Goal: Task Accomplishment & Management: Manage account settings

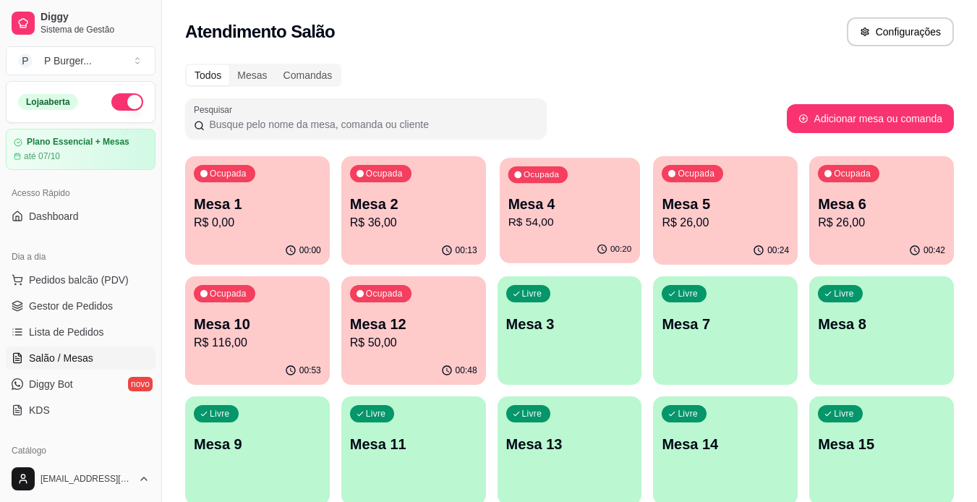
click at [595, 203] on p "Mesa 4" at bounding box center [570, 205] width 124 height 20
click at [441, 317] on p "Mesa 12" at bounding box center [413, 325] width 124 height 20
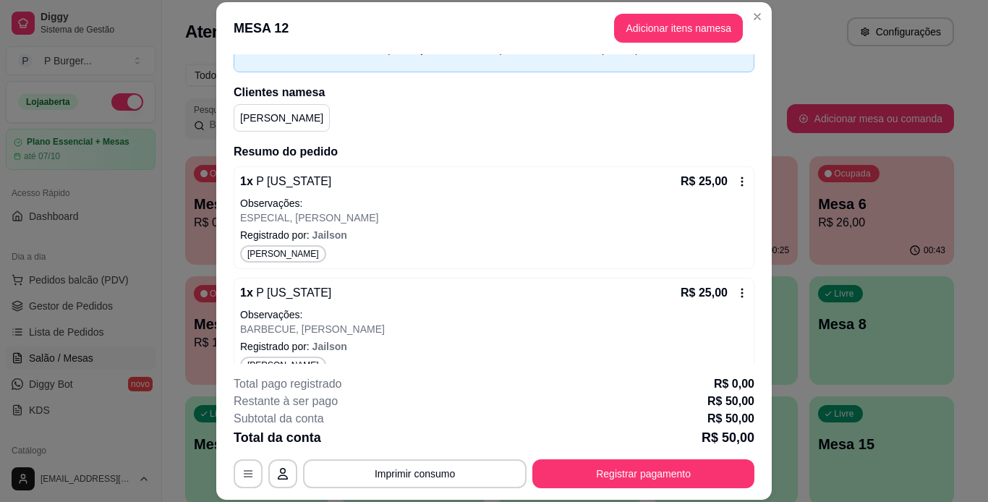
scroll to position [107, 0]
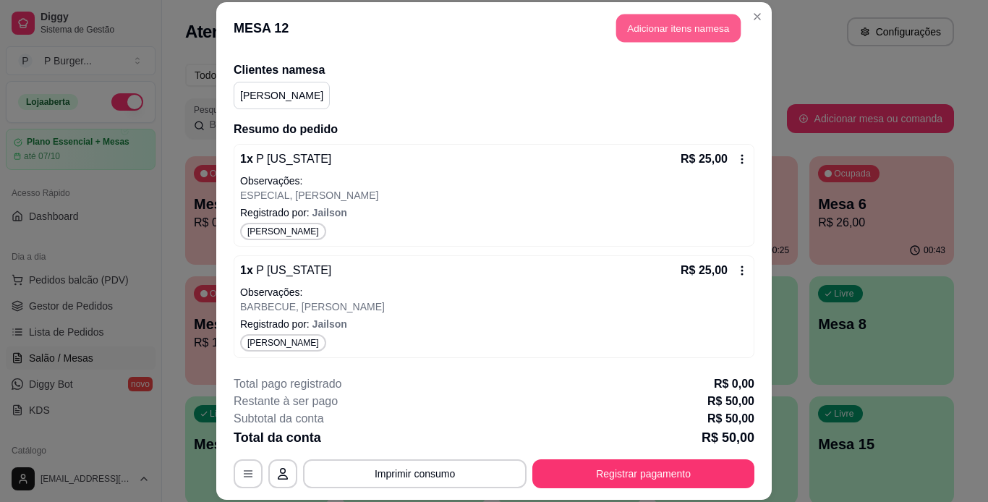
click at [698, 33] on button "Adicionar itens na mesa" at bounding box center [678, 28] width 124 height 28
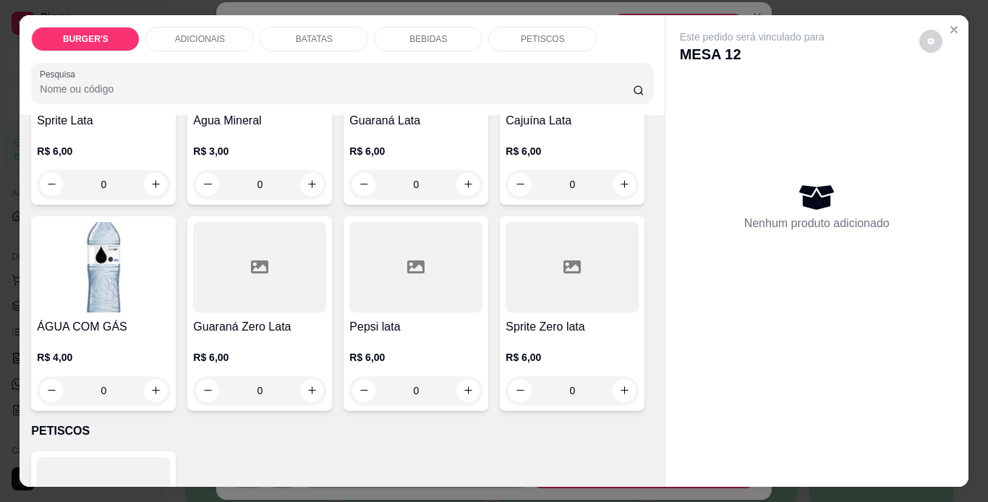
scroll to position [1934, 0]
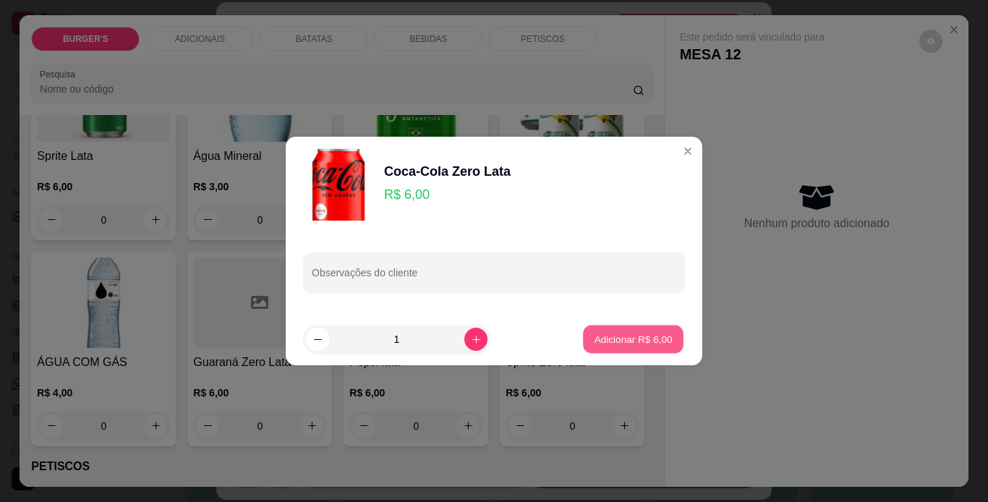
click at [583, 336] on button "Adicionar R$ 6,00" at bounding box center [633, 339] width 101 height 28
type input "1"
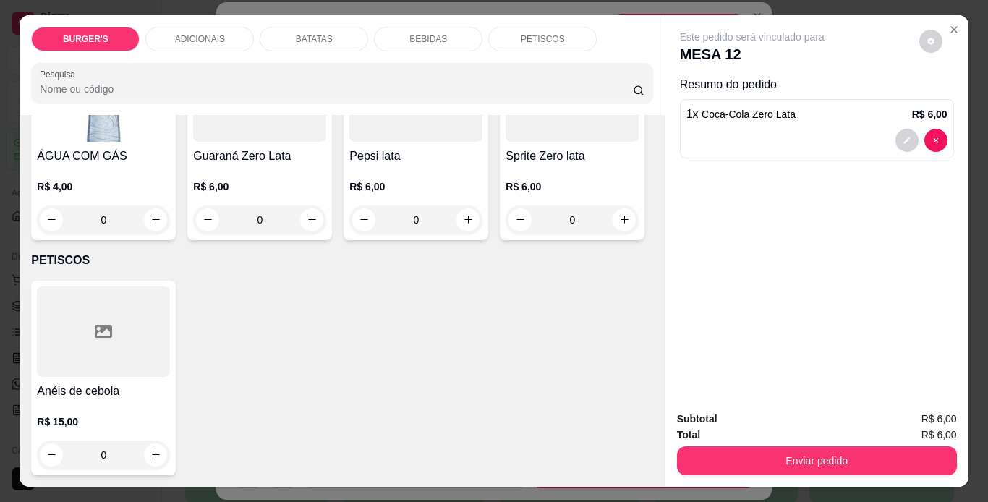
scroll to position [2507, 0]
click at [82, 142] on img at bounding box center [103, 96] width 133 height 90
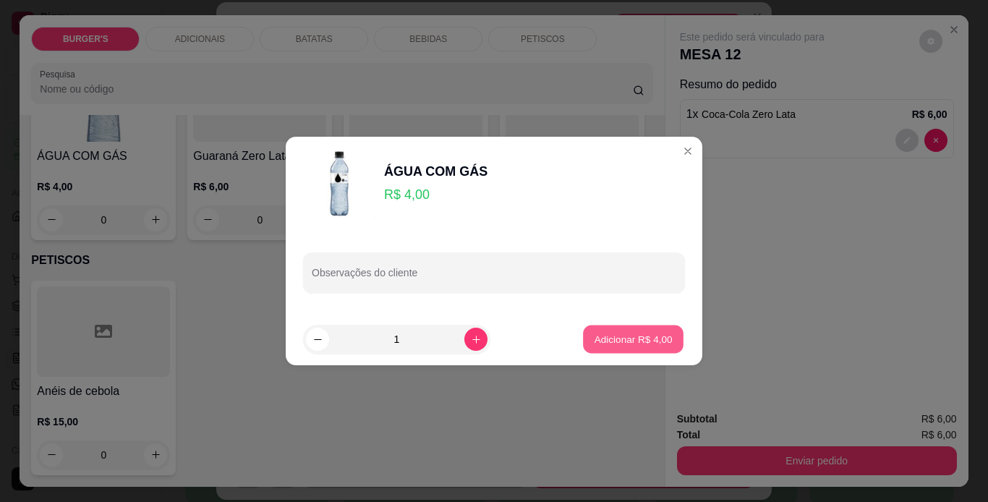
click at [606, 346] on button "Adicionar R$ 4,00" at bounding box center [633, 339] width 101 height 28
type input "1"
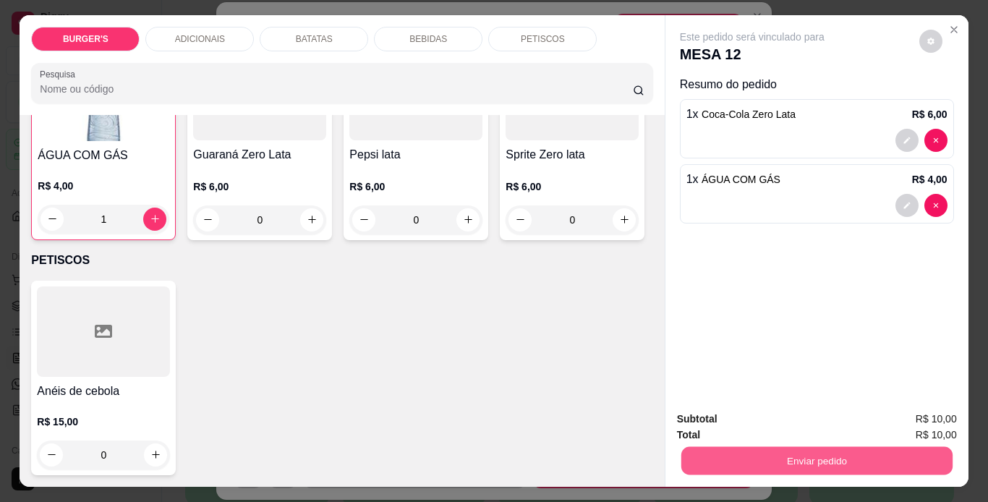
click at [750, 455] on button "Enviar pedido" at bounding box center [816, 461] width 271 height 28
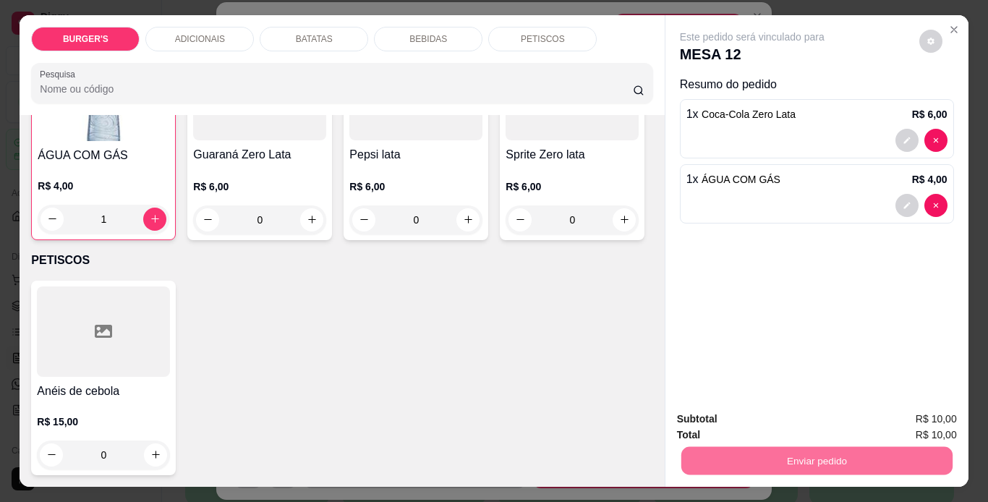
click at [913, 411] on button "Enviar pedido" at bounding box center [919, 419] width 80 height 27
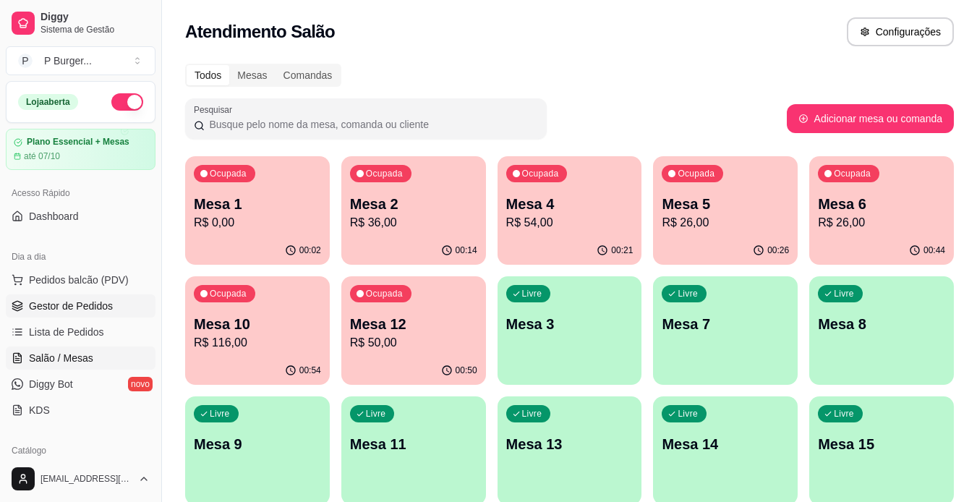
click at [108, 304] on span "Gestor de Pedidos" at bounding box center [71, 306] width 84 height 14
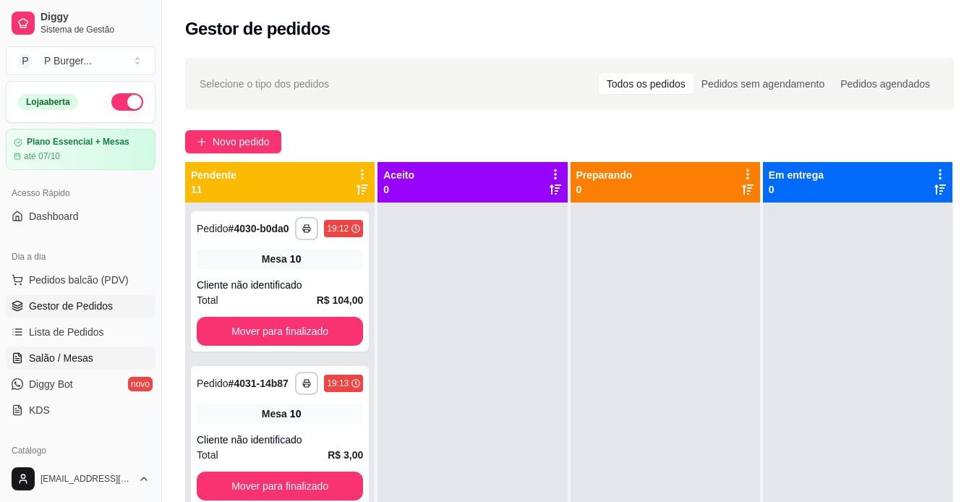
click at [90, 354] on span "Salão / Mesas" at bounding box center [61, 358] width 64 height 14
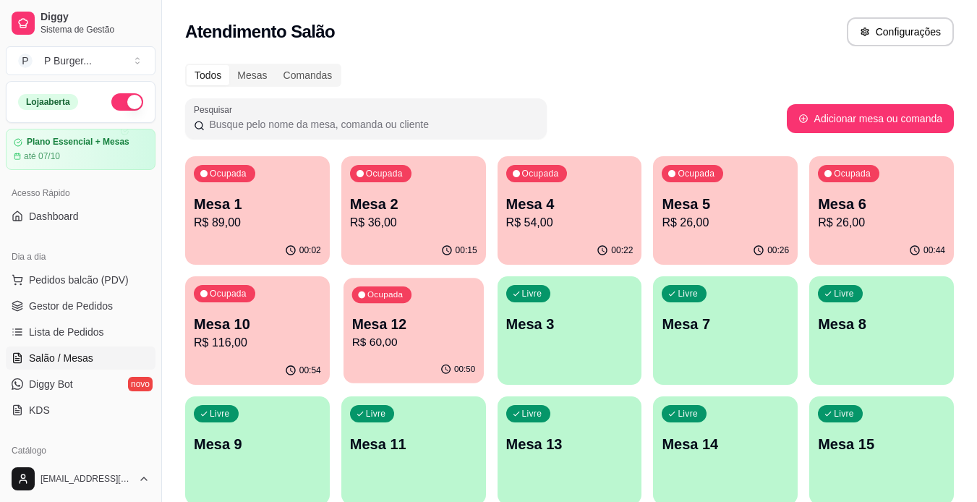
click at [379, 347] on p "R$ 60,00" at bounding box center [413, 342] width 124 height 17
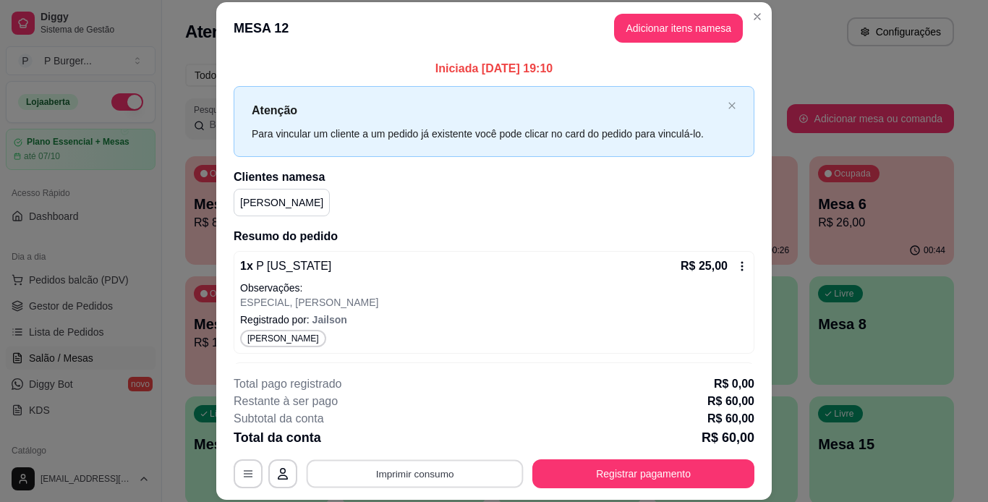
click at [466, 467] on button "Imprimir consumo" at bounding box center [415, 473] width 217 height 28
click at [444, 440] on button "IMPRESSORA" at bounding box center [414, 440] width 105 height 23
click at [444, 440] on div "Escolha a impressora IMPRESSORA" at bounding box center [413, 430] width 119 height 49
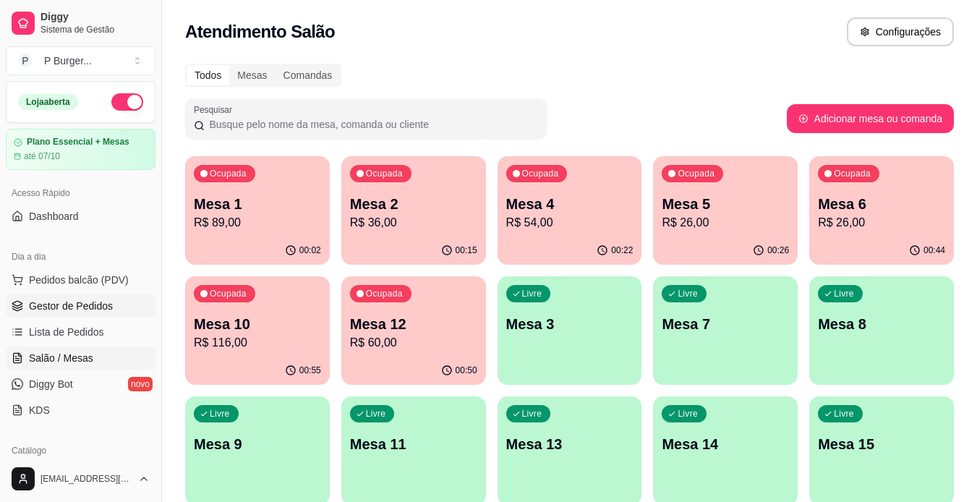
click at [25, 304] on link "Gestor de Pedidos" at bounding box center [81, 305] width 150 height 23
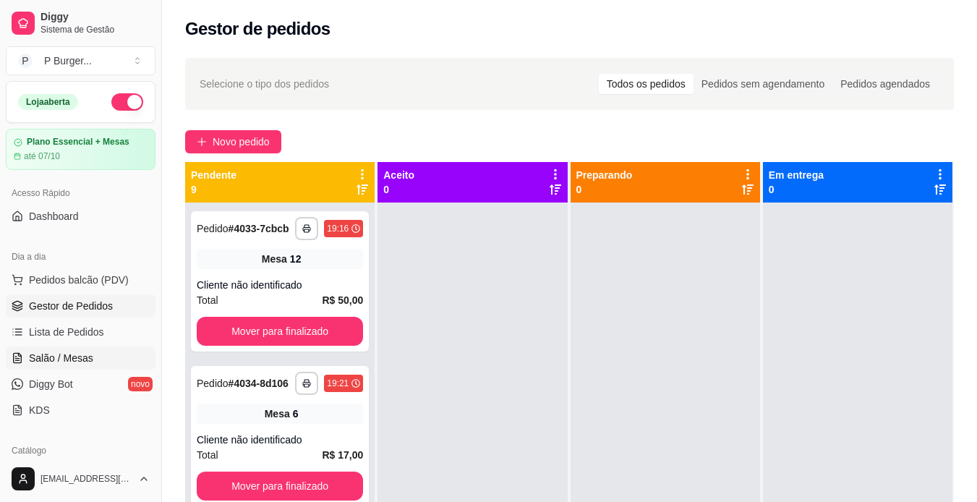
click at [55, 357] on span "Salão / Mesas" at bounding box center [61, 358] width 64 height 14
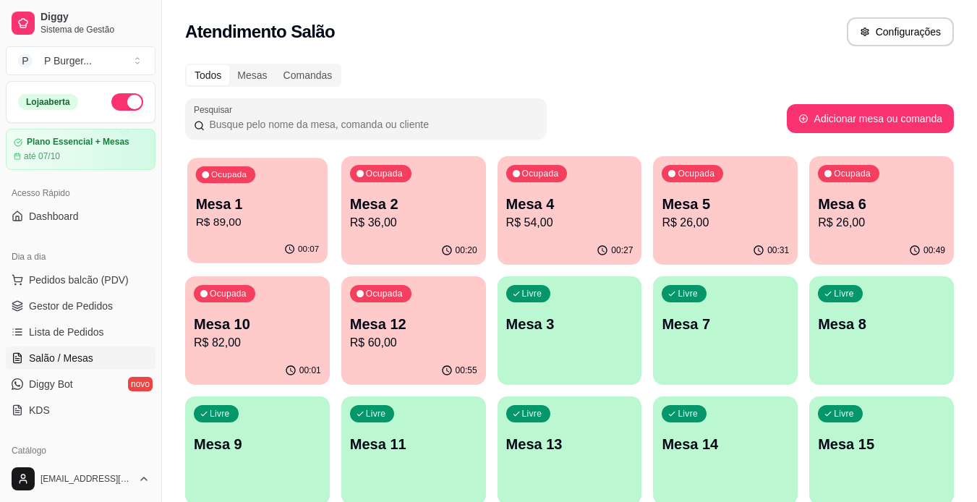
click at [252, 245] on div "00:07" at bounding box center [257, 249] width 140 height 27
click at [613, 221] on p "R$ 54,00" at bounding box center [570, 222] width 124 height 17
click at [890, 210] on p "Mesa 6" at bounding box center [882, 205] width 124 height 20
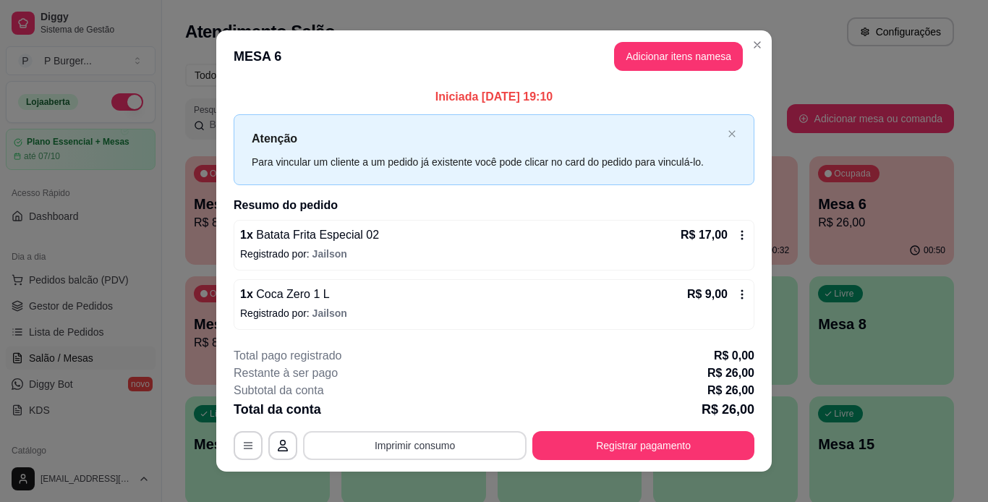
click at [416, 442] on button "Imprimir consumo" at bounding box center [414, 445] width 223 height 29
click at [406, 410] on button "IMPRESSORA" at bounding box center [413, 412] width 101 height 22
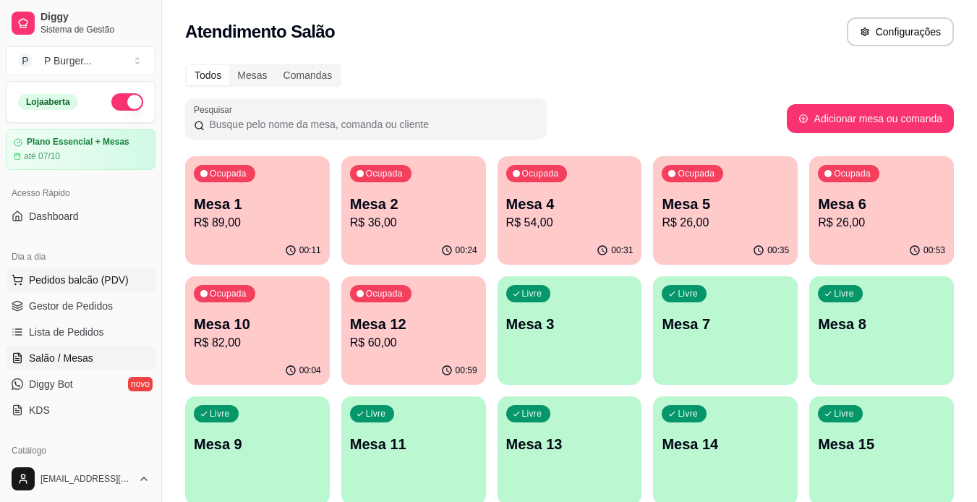
click at [91, 274] on span "Pedidos balcão (PDV)" at bounding box center [79, 280] width 100 height 14
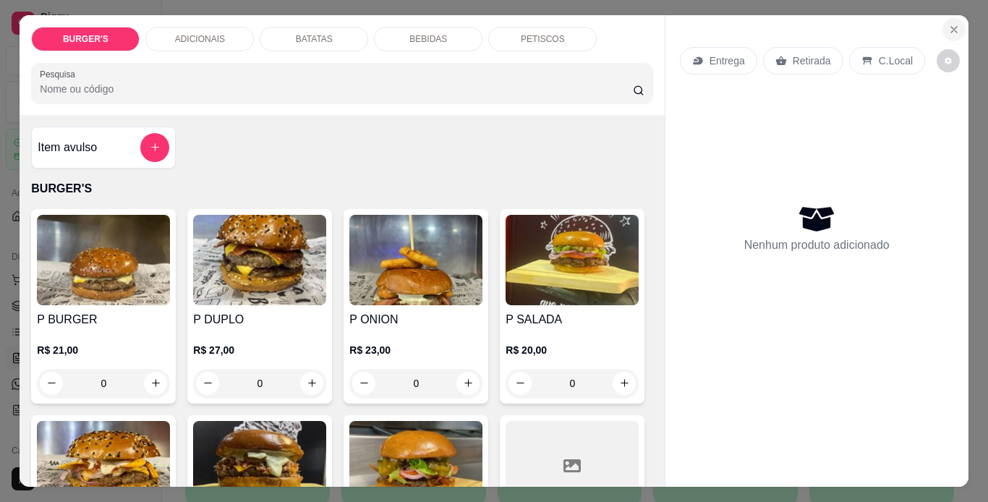
click at [950, 24] on icon "Close" at bounding box center [954, 30] width 12 height 12
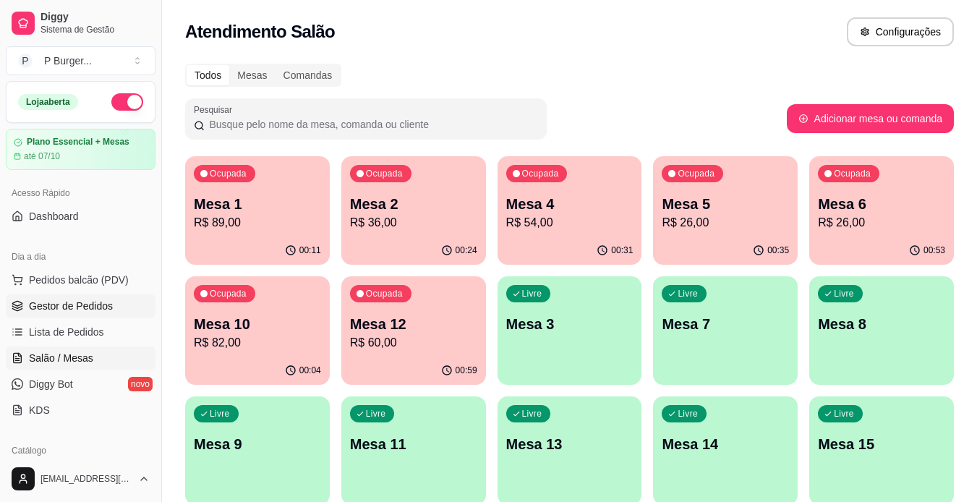
click at [78, 304] on span "Gestor de Pedidos" at bounding box center [71, 306] width 84 height 14
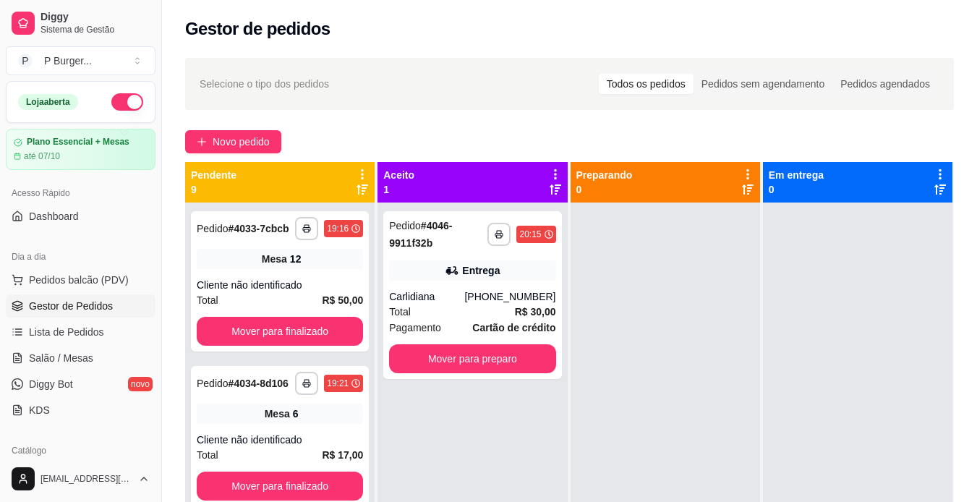
click at [402, 301] on div "Carlidiana" at bounding box center [426, 296] width 75 height 14
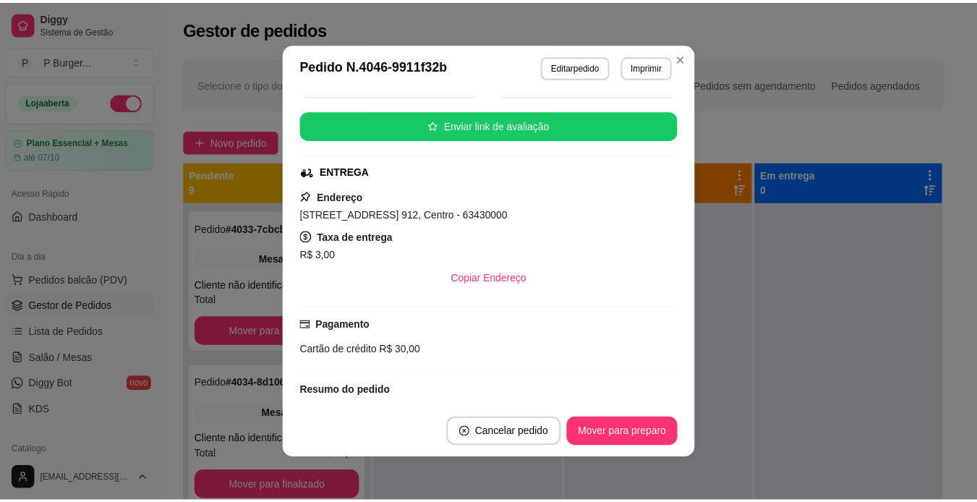
scroll to position [132, 0]
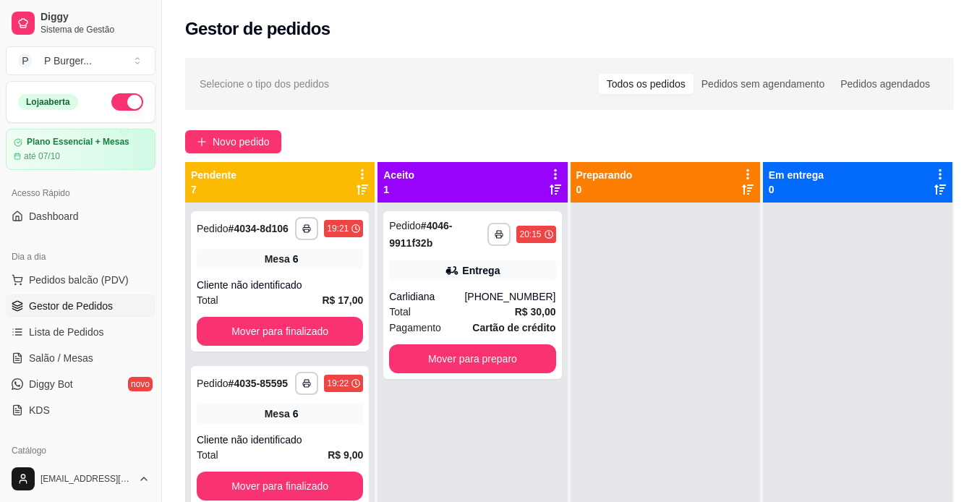
drag, startPoint x: 155, startPoint y: 212, endPoint x: 151, endPoint y: 222, distance: 11.0
click at [151, 222] on div "Diggy Sistema de Gestão P P Burger ... Loja aberta Plano Essencial + Mesas até …" at bounding box center [80, 251] width 161 height 502
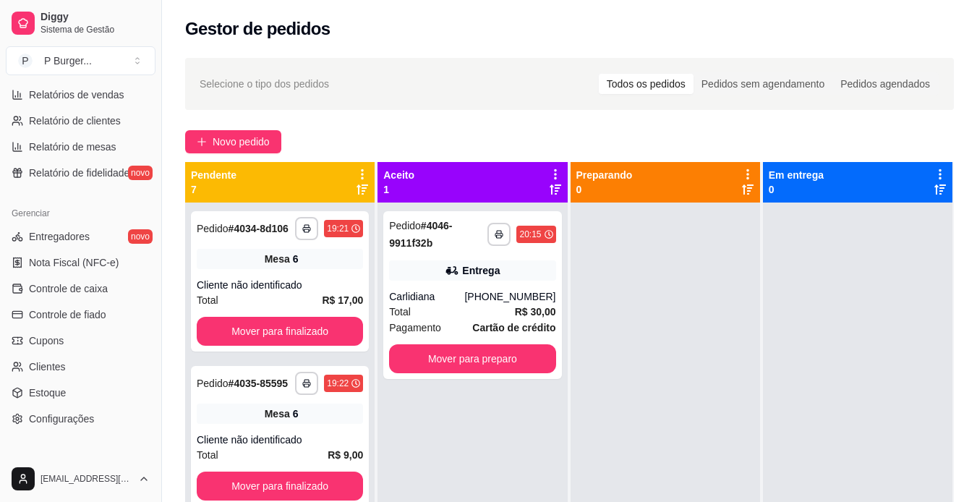
scroll to position [539, 0]
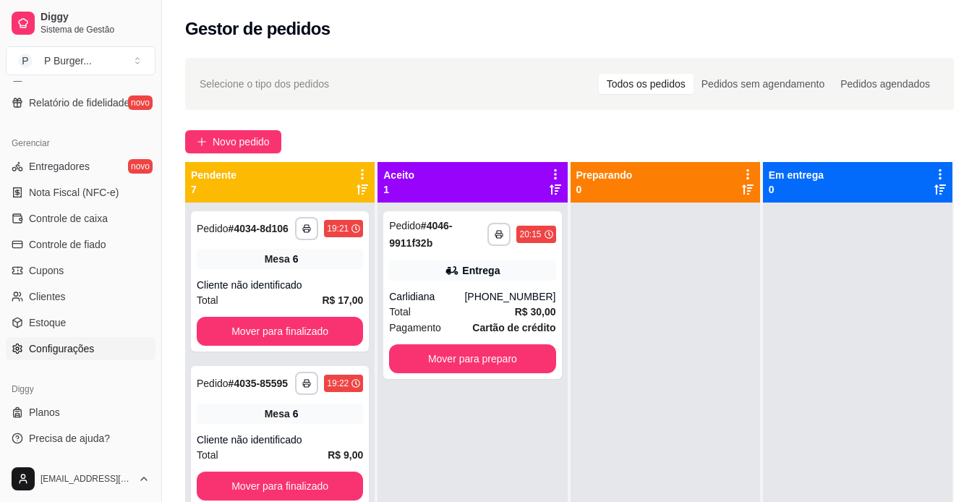
click at [81, 352] on span "Configurações" at bounding box center [61, 348] width 65 height 14
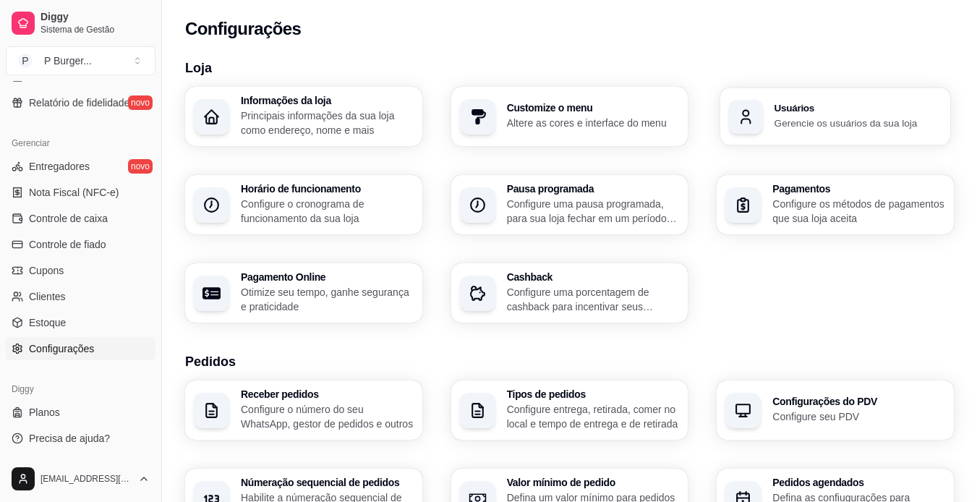
click at [827, 122] on p "Gerencie os usuários da sua loja" at bounding box center [858, 123] width 167 height 14
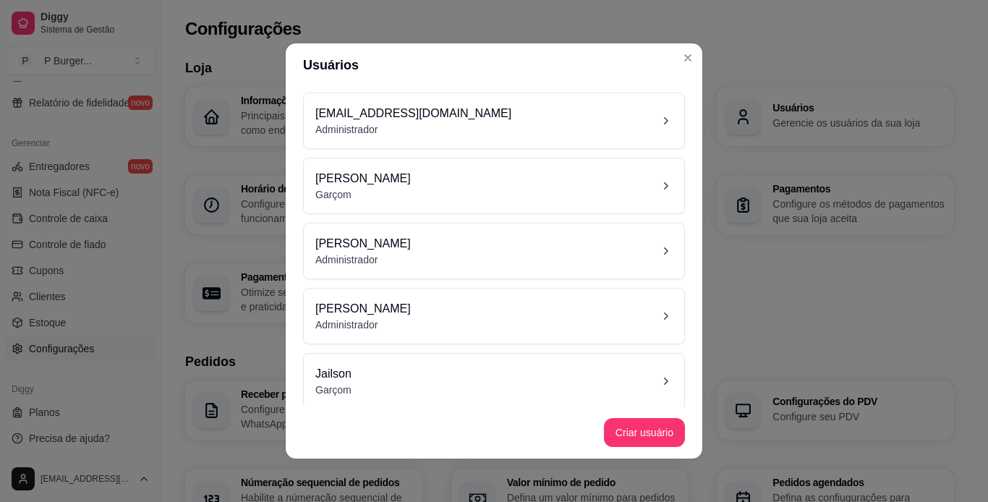
click at [485, 367] on div "Jailson Garçom" at bounding box center [493, 381] width 357 height 32
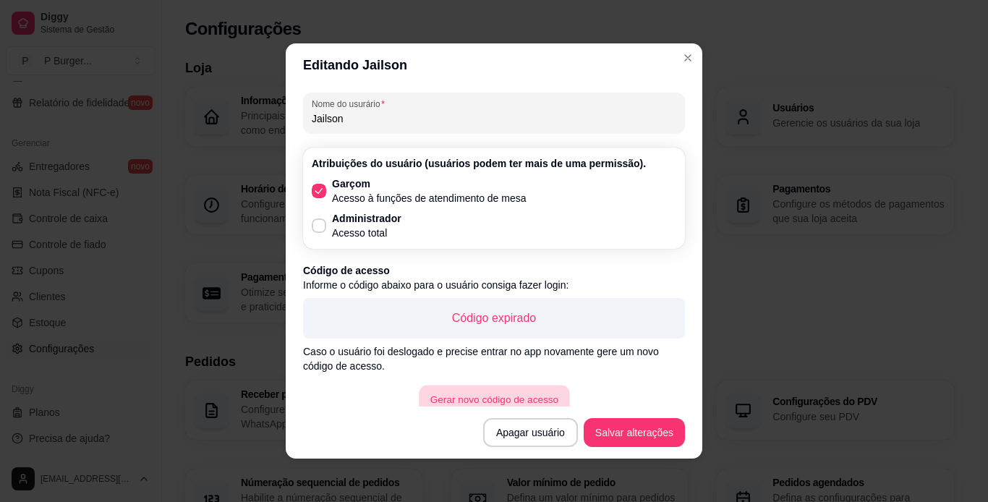
click at [470, 401] on button "Gerar novo código de acesso" at bounding box center [494, 399] width 150 height 28
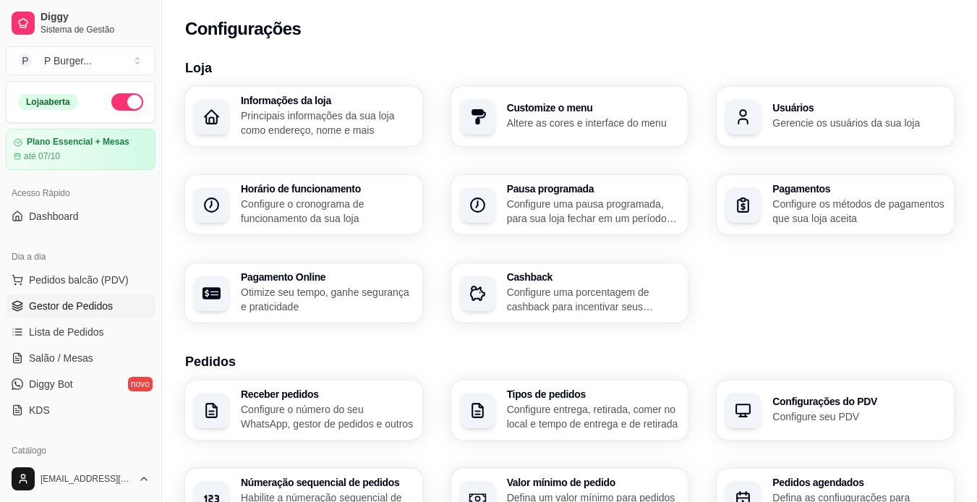
click at [83, 299] on span "Gestor de Pedidos" at bounding box center [71, 306] width 84 height 14
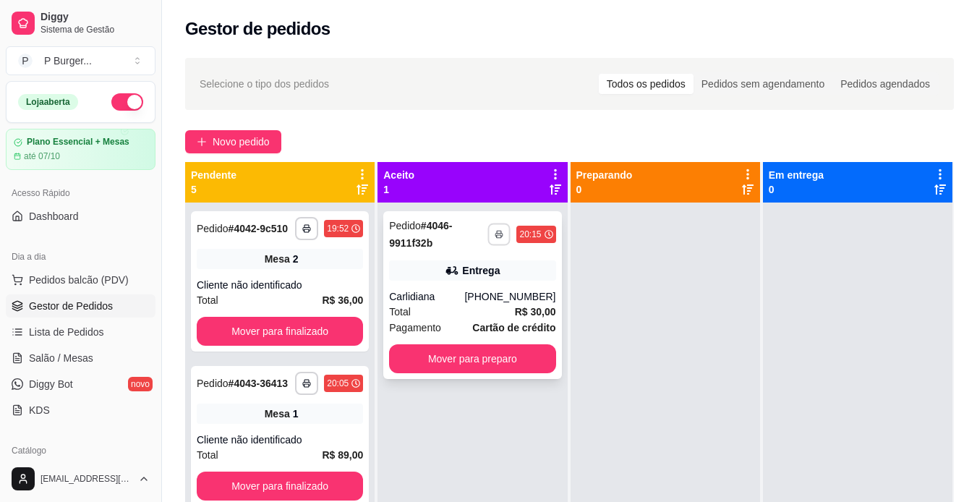
click at [488, 226] on button "button" at bounding box center [499, 234] width 22 height 22
click at [478, 290] on button "IMPRESSORA" at bounding box center [456, 284] width 105 height 23
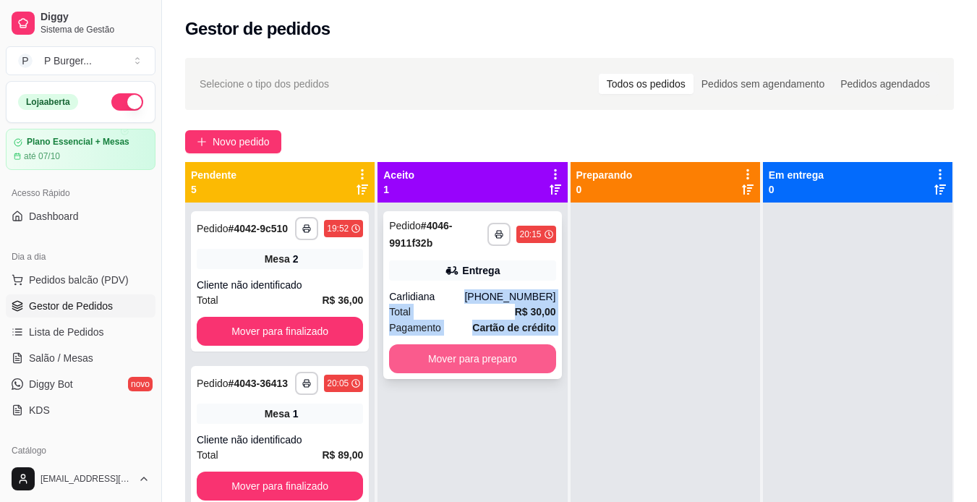
drag, startPoint x: 478, startPoint y: 290, endPoint x: 443, endPoint y: 358, distance: 76.3
click at [443, 358] on div "**********" at bounding box center [472, 295] width 178 height 168
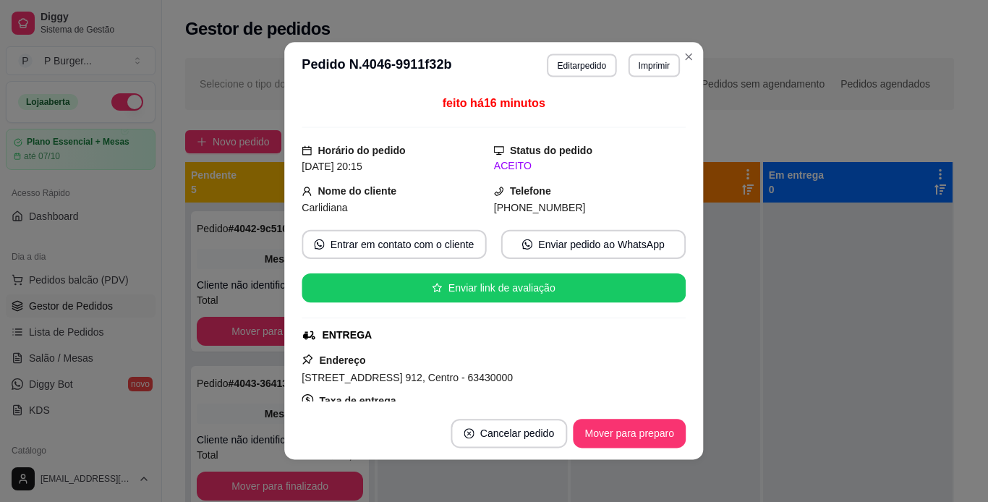
click at [443, 358] on div "Endereço [STREET_ADDRESS] 912, Centro - 63430000 Taxa de entrega R$ 3,00 Copiar…" at bounding box center [494, 403] width 384 height 105
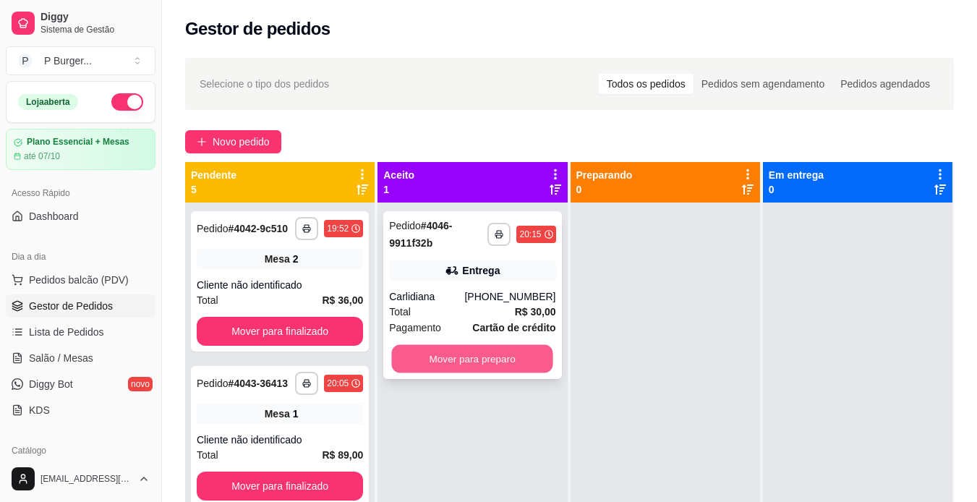
click at [490, 352] on button "Mover para preparo" at bounding box center [472, 359] width 161 height 28
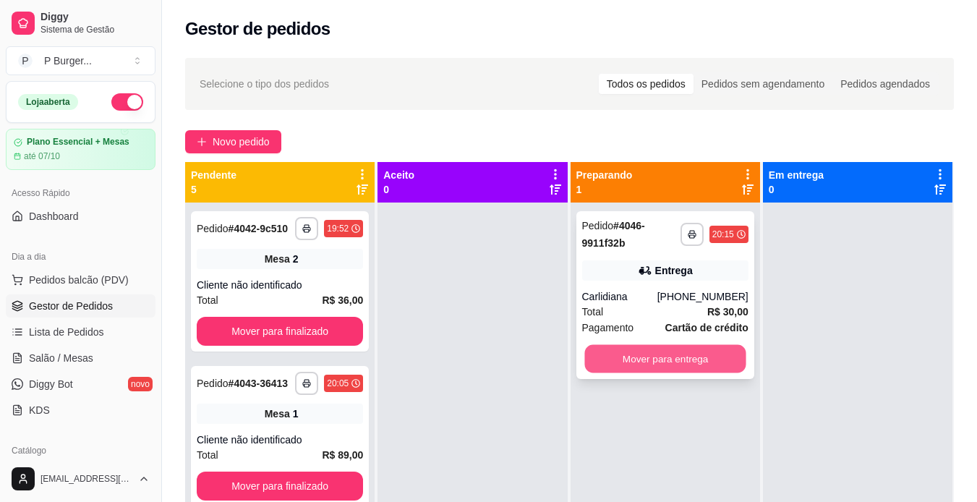
click at [610, 354] on button "Mover para entrega" at bounding box center [664, 359] width 161 height 28
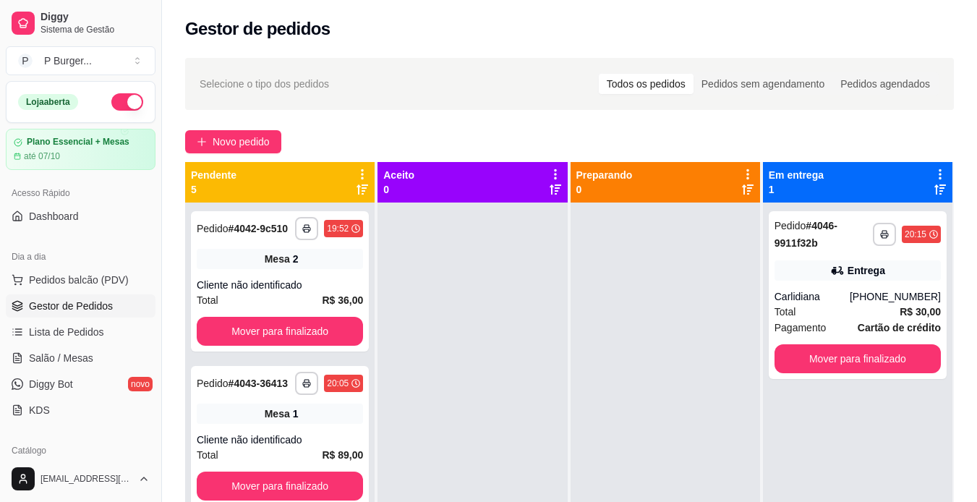
click at [54, 313] on link "Gestor de Pedidos" at bounding box center [81, 305] width 150 height 23
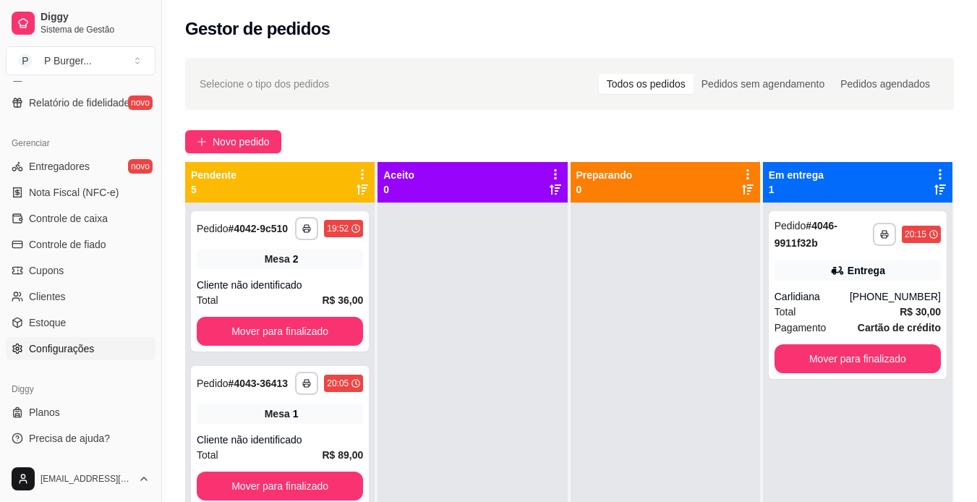
scroll to position [10, 0]
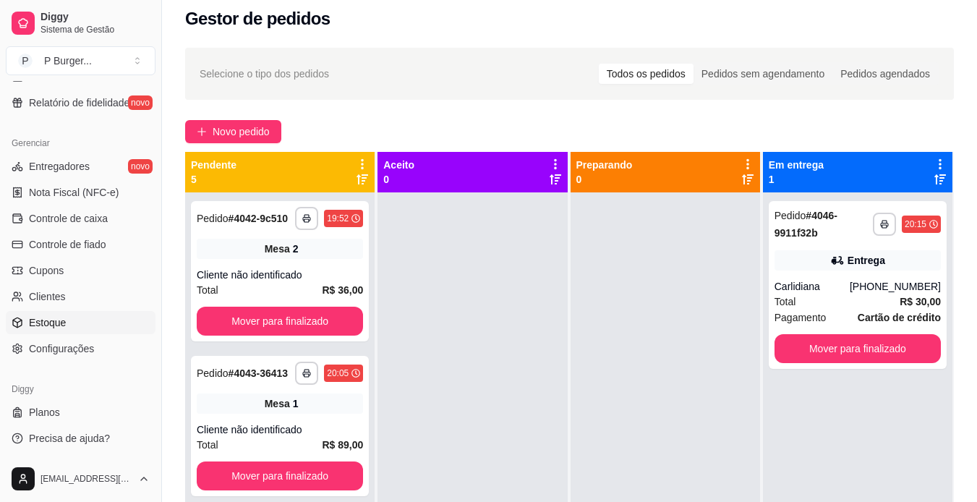
click at [54, 320] on span "Estoque" at bounding box center [47, 322] width 37 height 14
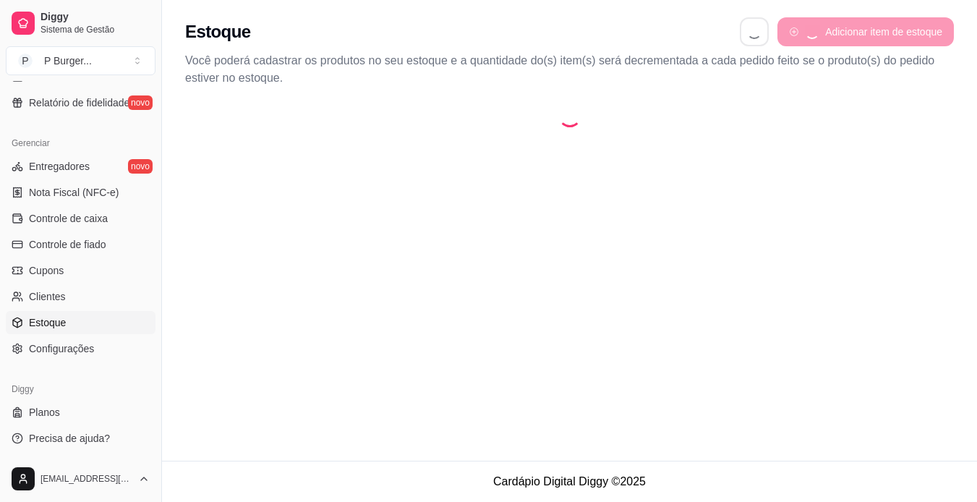
select select "QUANTITY_ORDER"
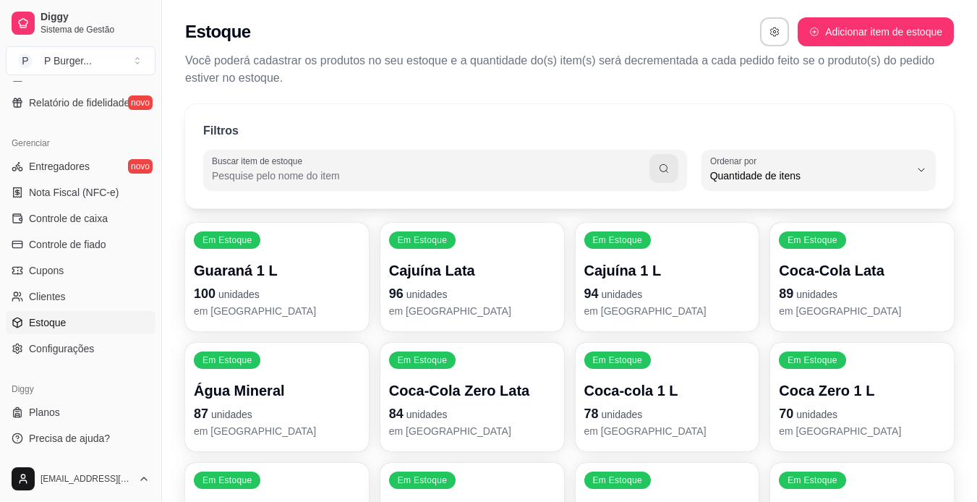
scroll to position [14, 0]
click at [85, 354] on span "Configurações" at bounding box center [61, 348] width 65 height 14
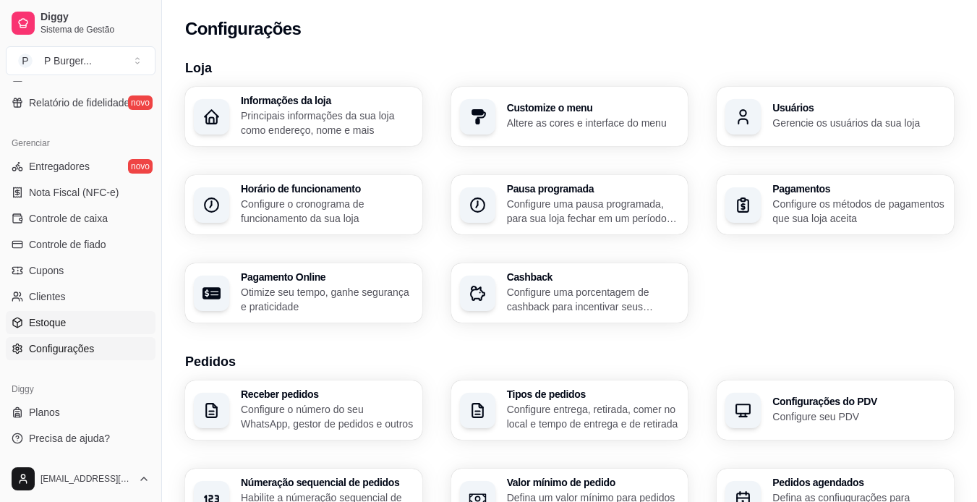
click at [84, 328] on link "Estoque" at bounding box center [81, 322] width 150 height 23
select select "QUANTITY_ORDER"
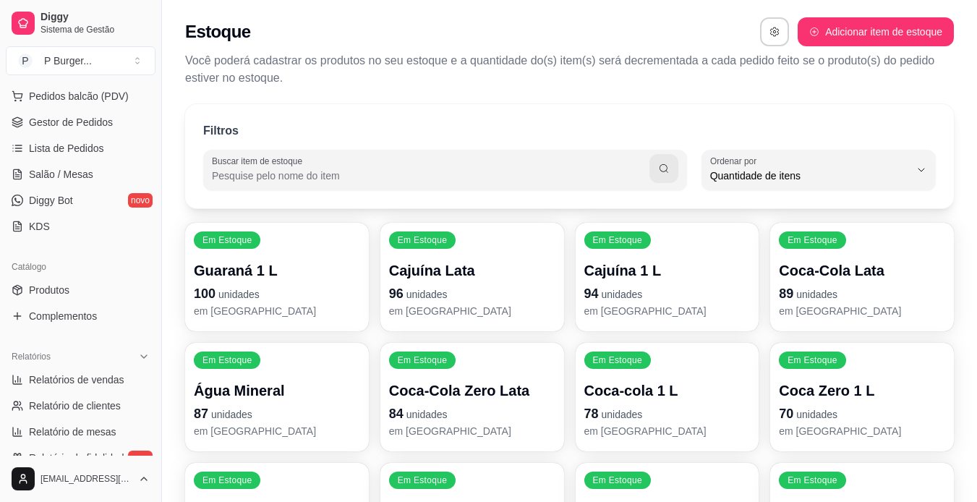
scroll to position [179, 0]
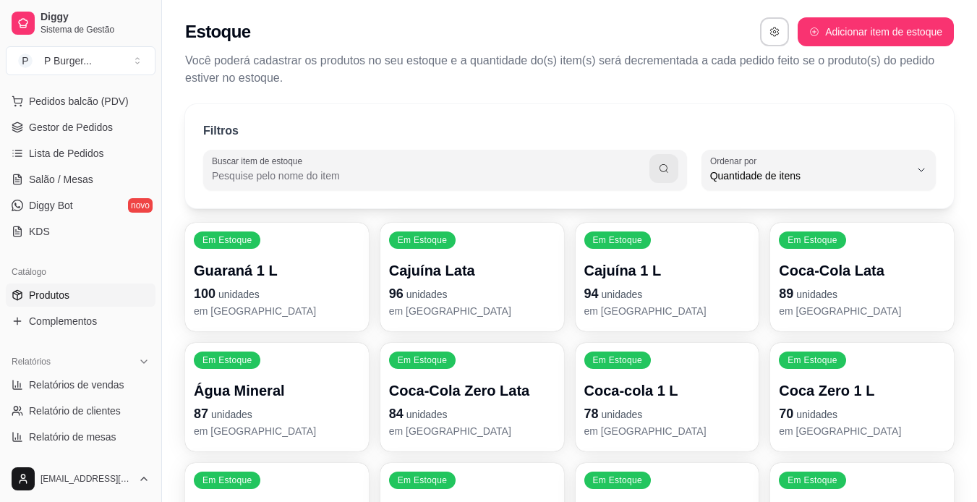
click at [64, 292] on span "Produtos" at bounding box center [49, 295] width 41 height 14
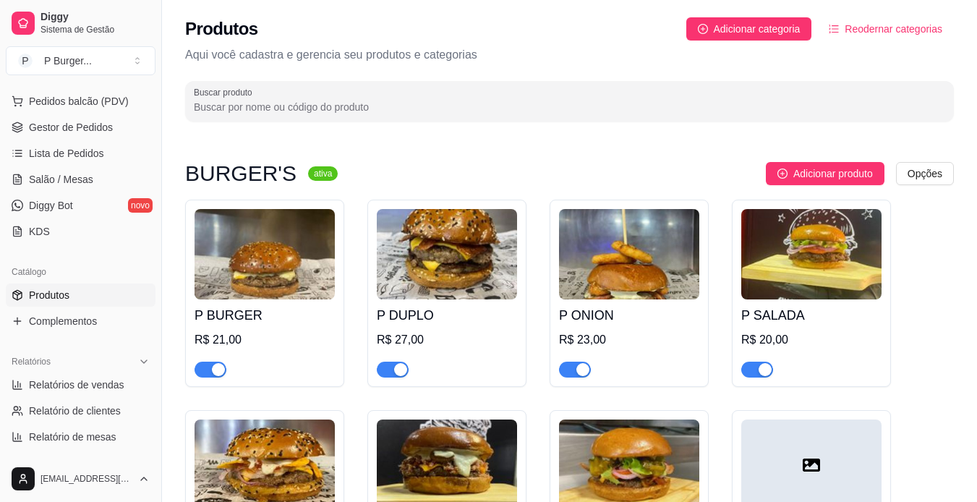
click at [567, 372] on span "button" at bounding box center [575, 370] width 32 height 16
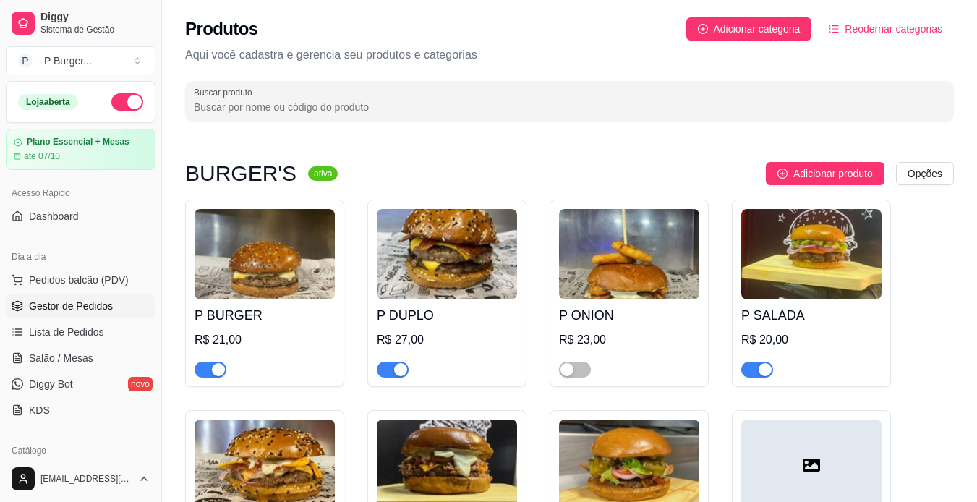
click at [62, 314] on link "Gestor de Pedidos" at bounding box center [81, 305] width 150 height 23
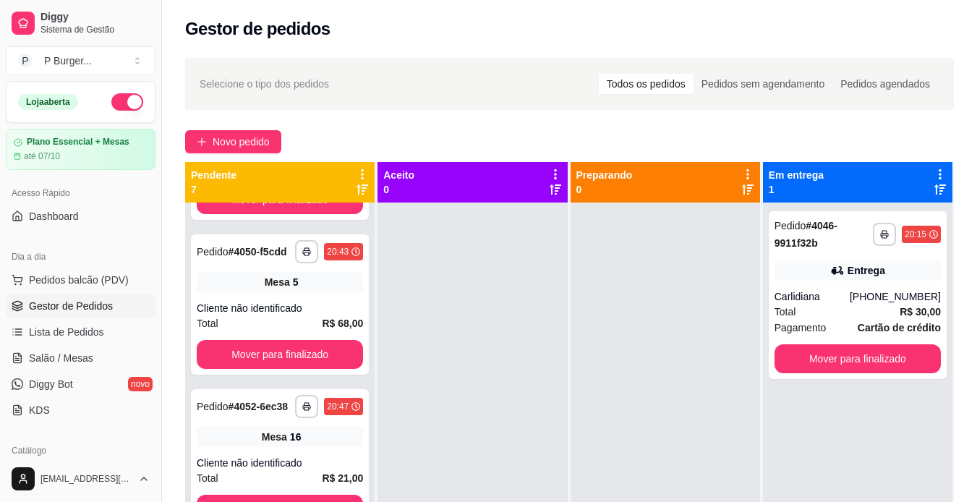
scroll to position [636, 0]
click at [302, 411] on icon "button" at bounding box center [306, 406] width 9 height 9
click at [272, 401] on button "IMPRESSORA" at bounding box center [254, 399] width 101 height 22
click at [302, 411] on icon "button" at bounding box center [306, 406] width 9 height 9
click at [257, 393] on button "IMPRESSORA" at bounding box center [255, 399] width 105 height 23
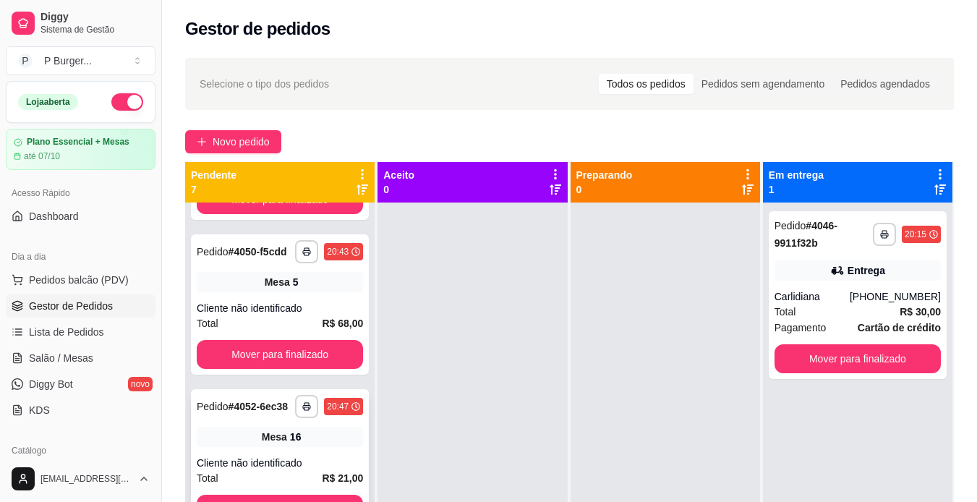
click at [291, 447] on div "Mesa 16" at bounding box center [280, 437] width 166 height 20
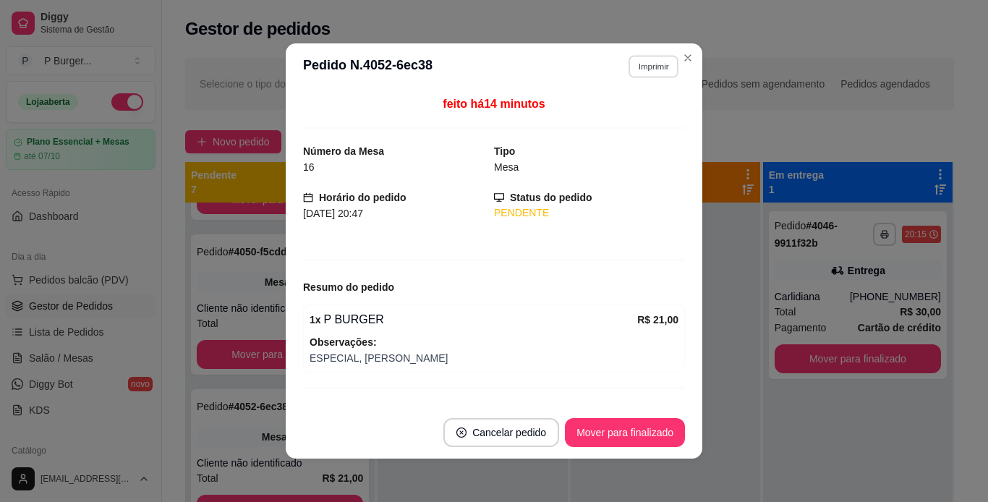
click at [648, 67] on button "Imprimir" at bounding box center [653, 66] width 50 height 22
click at [610, 118] on button "IMPRESSORA" at bounding box center [621, 117] width 101 height 22
click at [652, 64] on button "Imprimir" at bounding box center [653, 66] width 50 height 22
click at [611, 117] on button "IMPRESSORA" at bounding box center [621, 117] width 101 height 22
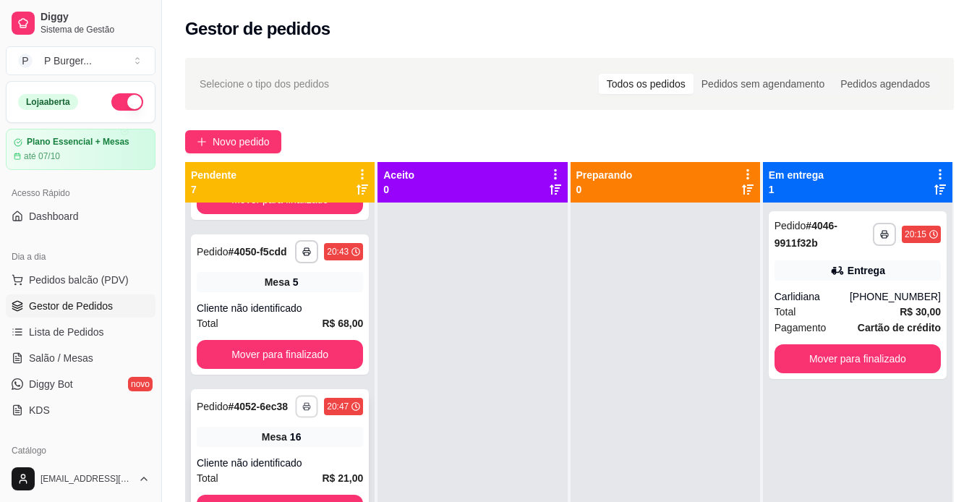
click at [302, 411] on icon "button" at bounding box center [306, 406] width 9 height 9
click at [241, 404] on button "IMPRESSORA" at bounding box center [254, 399] width 101 height 22
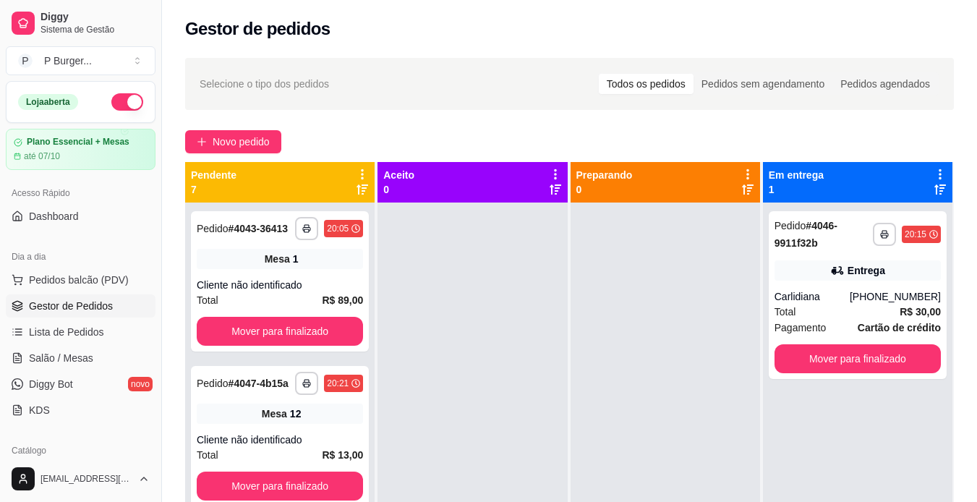
click at [74, 306] on span "Gestor de Pedidos" at bounding box center [71, 306] width 84 height 14
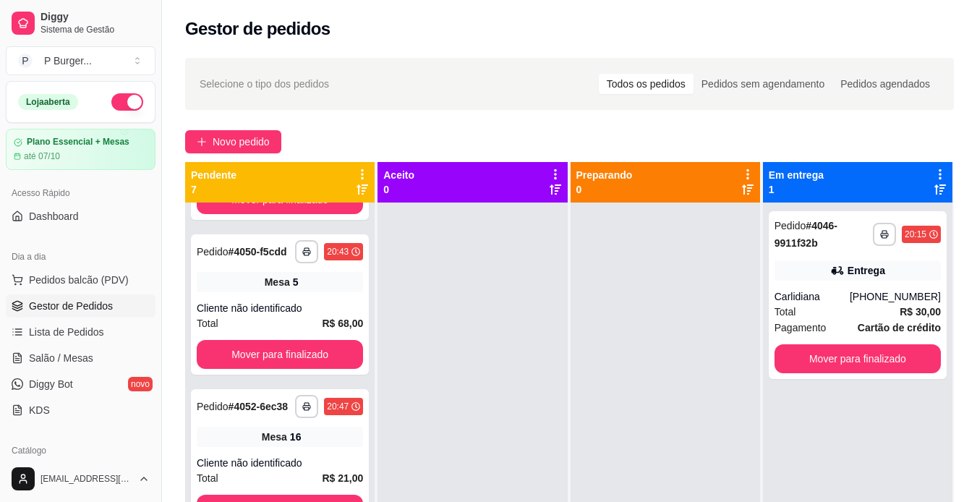
scroll to position [600, 0]
click at [302, 411] on icon "button" at bounding box center [306, 406] width 9 height 9
click at [255, 431] on button "IMPRESSORA" at bounding box center [254, 435] width 101 height 22
click at [297, 395] on button "button" at bounding box center [307, 406] width 22 height 22
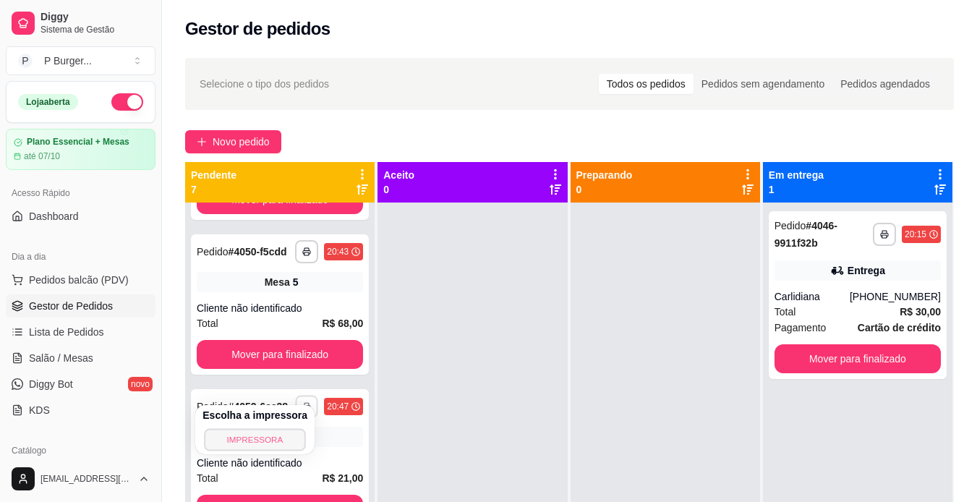
click at [283, 439] on button "IMPRESSORA" at bounding box center [254, 439] width 101 height 22
click at [296, 395] on button "button" at bounding box center [307, 406] width 22 height 22
click at [242, 440] on button "IMPRESSORA" at bounding box center [254, 439] width 101 height 22
click at [48, 358] on span "Salão / Mesas" at bounding box center [61, 358] width 64 height 14
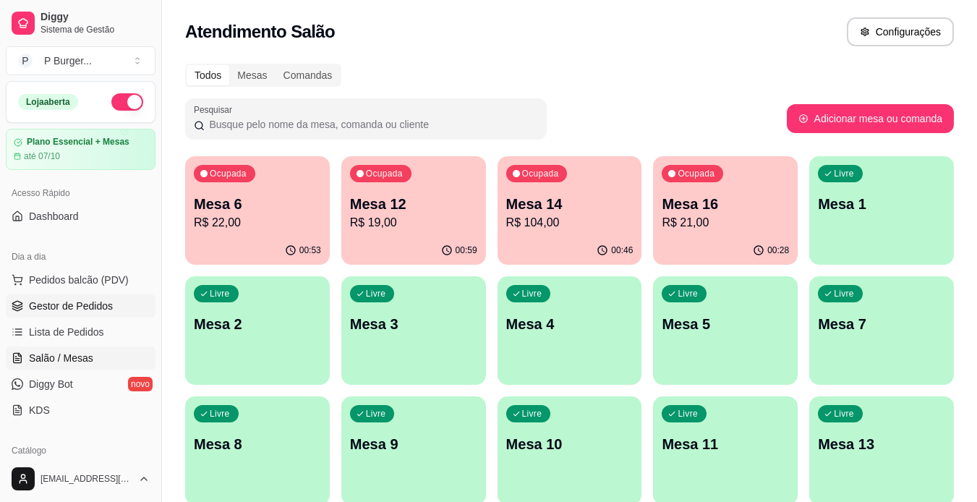
click at [62, 311] on span "Gestor de Pedidos" at bounding box center [71, 306] width 84 height 14
